Goal: Information Seeking & Learning: Learn about a topic

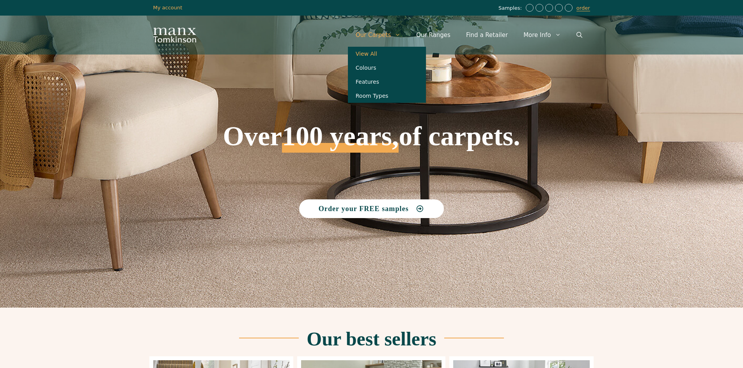
click at [390, 53] on link "View All" at bounding box center [387, 54] width 78 height 14
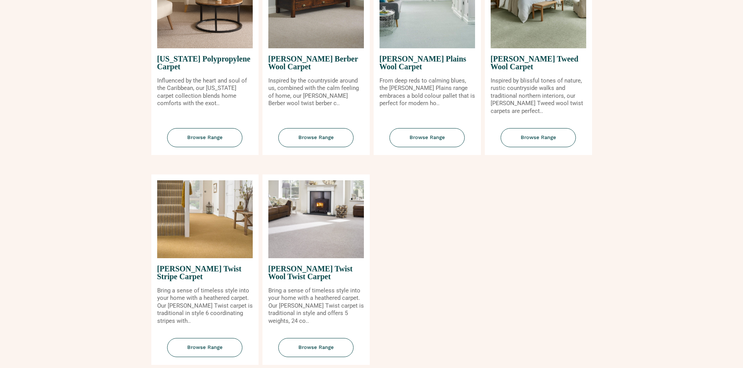
scroll to position [819, 0]
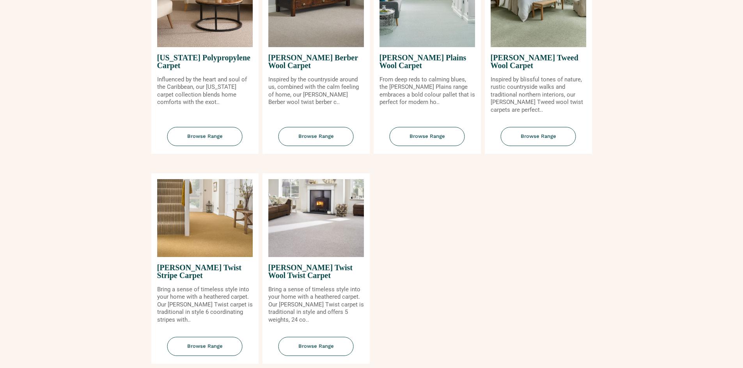
click at [318, 28] on img at bounding box center [316, 8] width 96 height 78
click at [322, 139] on span "Browse Range" at bounding box center [315, 136] width 75 height 19
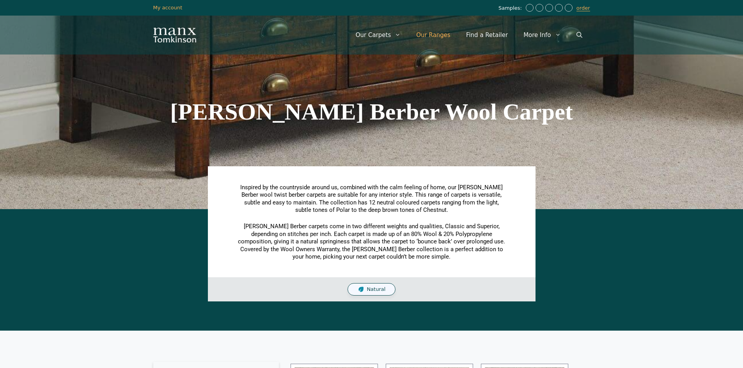
click at [454, 35] on link "Our Ranges" at bounding box center [433, 34] width 50 height 23
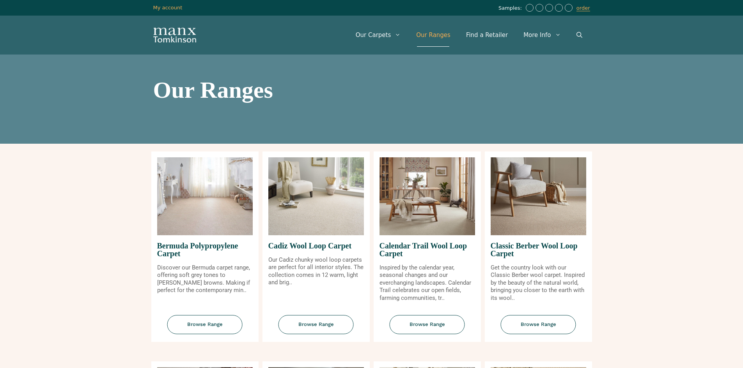
click at [539, 221] on img at bounding box center [538, 196] width 96 height 78
click at [546, 324] on span "Browse Range" at bounding box center [538, 324] width 75 height 19
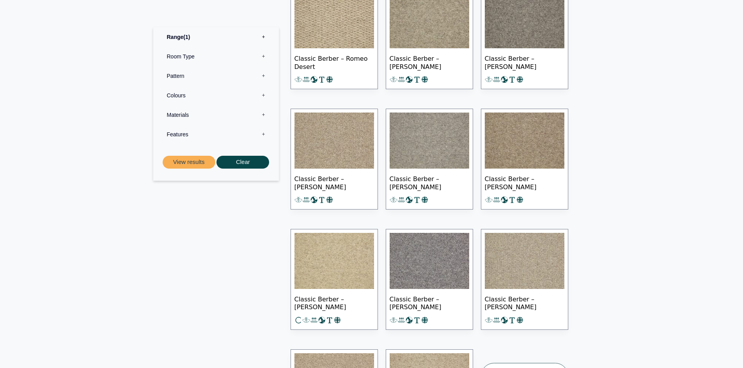
scroll to position [780, 0]
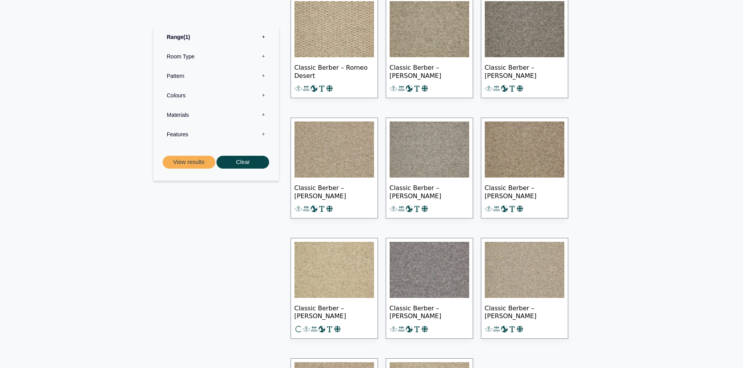
click at [337, 150] on img at bounding box center [334, 150] width 80 height 56
